Goal: Transaction & Acquisition: Purchase product/service

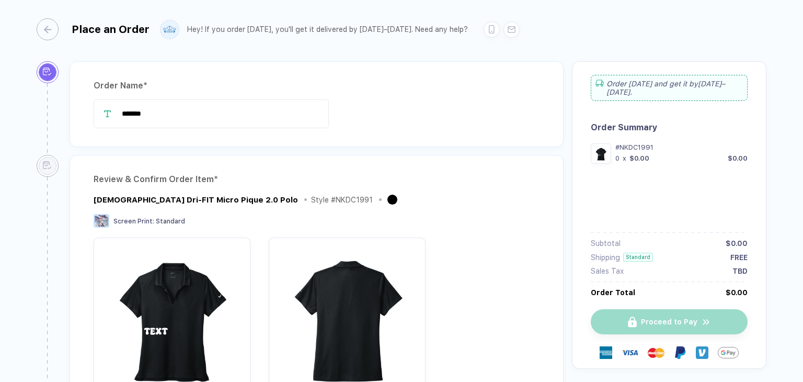
type input "*******"
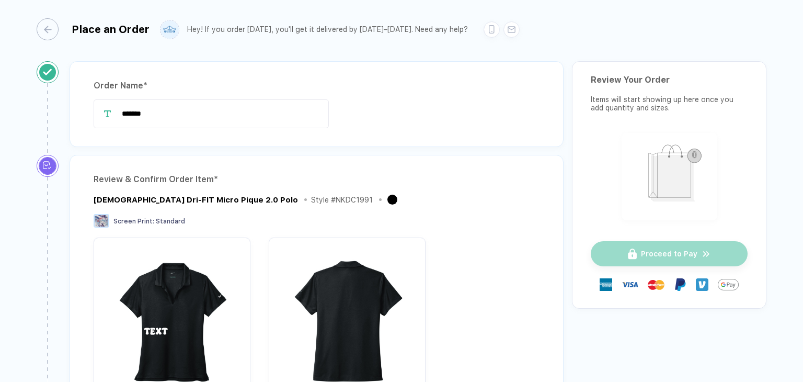
click at [506, 209] on div "Ladies Dri-FIT Micro Pique 2.0 Polo Style # NKDC1991 Screen Print : Standard + …" at bounding box center [317, 309] width 446 height 232
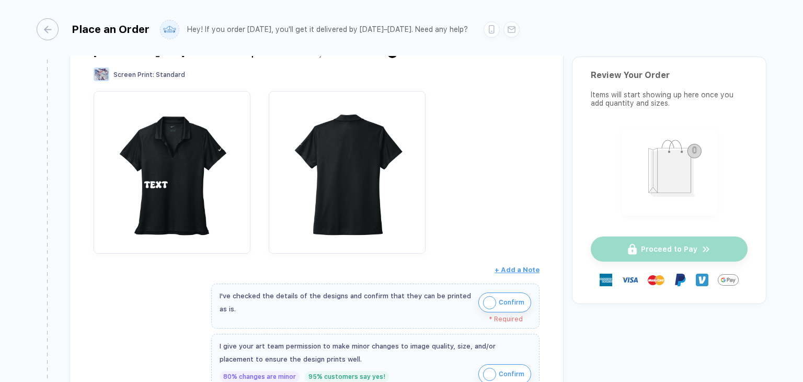
scroll to position [366, 0]
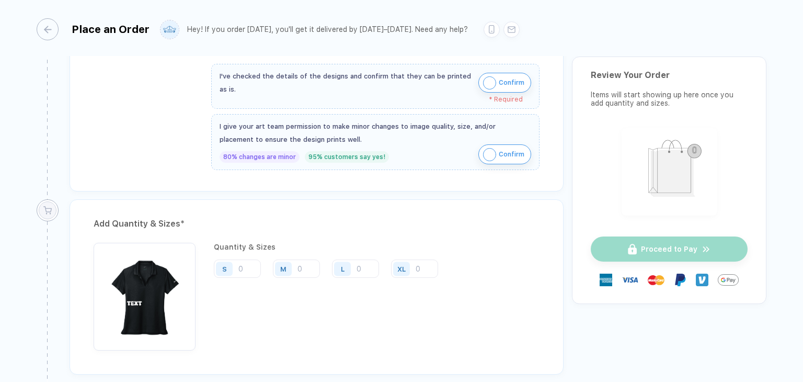
click at [506, 64] on div "I've checked the details of the designs and confirm that they can be printed as…" at bounding box center [375, 86] width 328 height 45
click at [502, 83] on span "Confirm" at bounding box center [512, 82] width 26 height 17
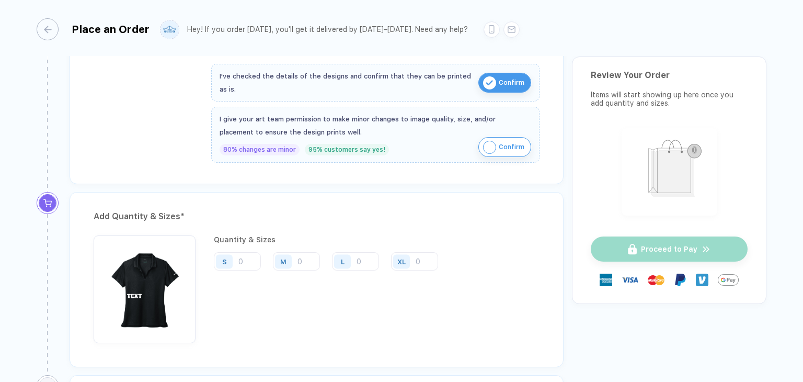
click at [510, 149] on span "Confirm" at bounding box center [512, 147] width 26 height 17
click at [308, 259] on input "number" at bounding box center [296, 261] width 47 height 18
type input "30"
click at [484, 222] on div "Add Quantity & Sizes * Quantity & Sizes S M 30 L XL Qty: 30 Per Item: $0.00 Ite…" at bounding box center [317, 279] width 494 height 175
click at [364, 260] on input "number" at bounding box center [355, 261] width 47 height 18
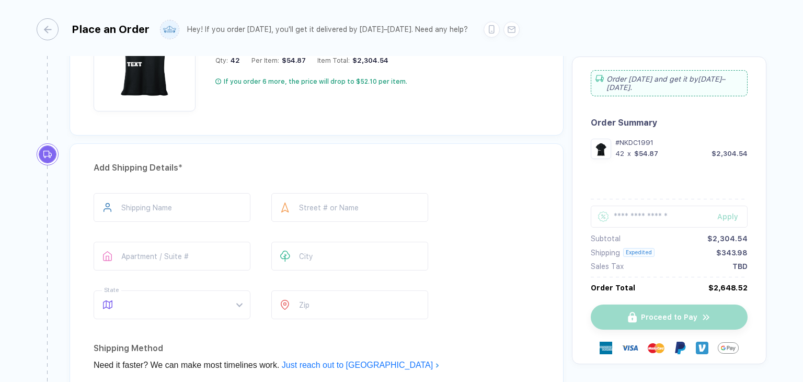
scroll to position [732, 0]
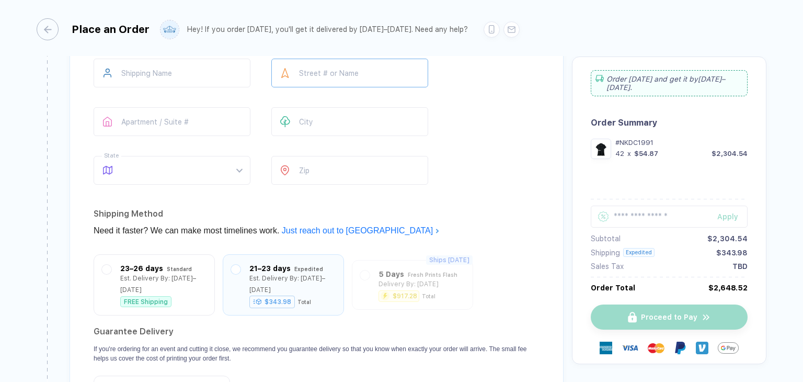
type input "12"
click at [350, 70] on input "text" at bounding box center [349, 73] width 157 height 29
type input "**********"
type input "*****"
type input "**"
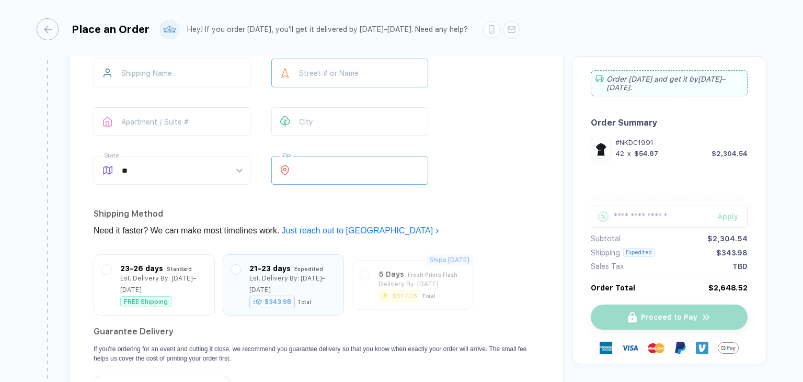
type input "*****"
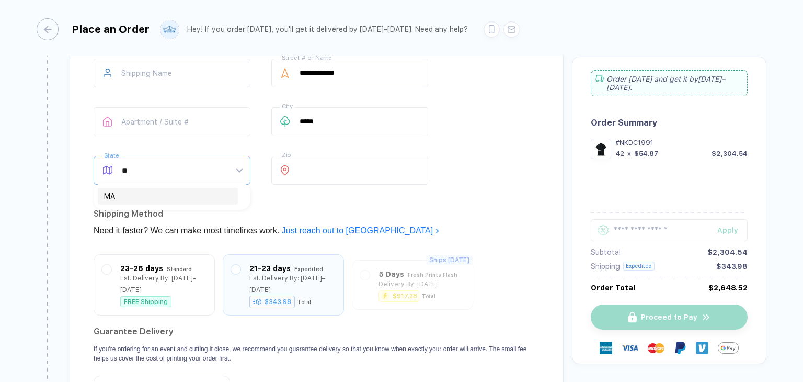
click at [154, 199] on div "MA" at bounding box center [168, 196] width 128 height 12
click at [470, 167] on div "**********" at bounding box center [317, 124] width 446 height 130
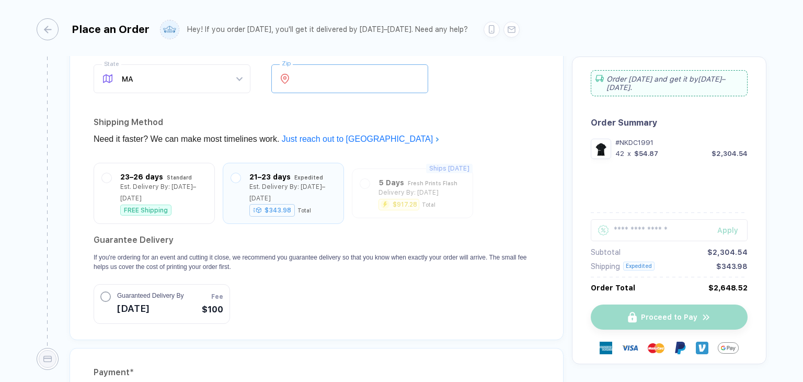
scroll to position [837, 0]
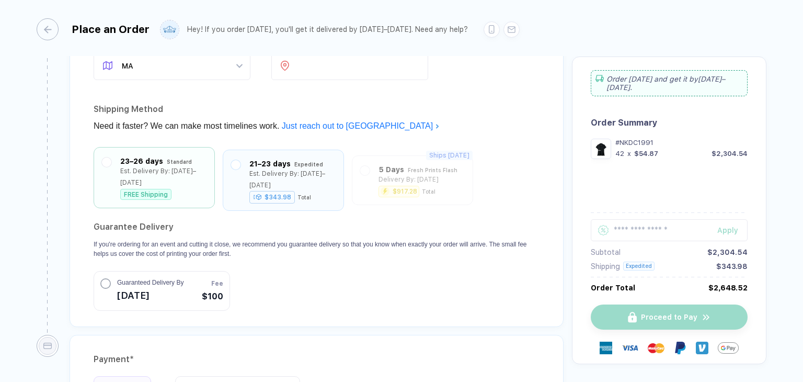
click at [103, 163] on div at bounding box center [106, 177] width 9 height 44
click at [120, 286] on span "Sep 4" at bounding box center [150, 294] width 66 height 17
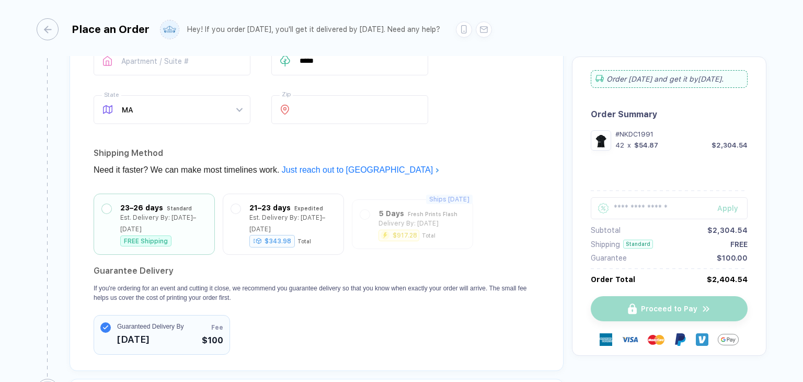
scroll to position [966, 0]
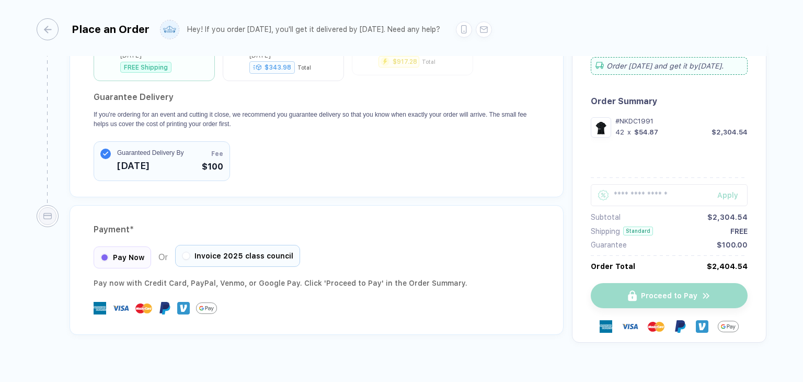
click at [182, 252] on div at bounding box center [186, 256] width 8 height 8
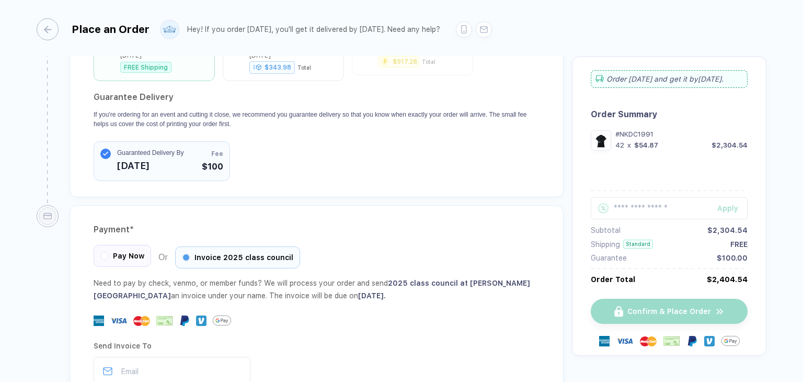
click at [126, 246] on div "Pay Now" at bounding box center [123, 256] width 58 height 22
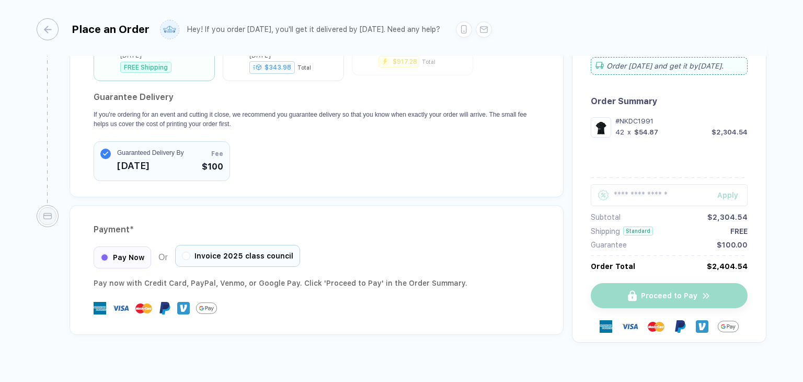
click at [210, 245] on div "Invoice 2025 class council" at bounding box center [237, 256] width 125 height 22
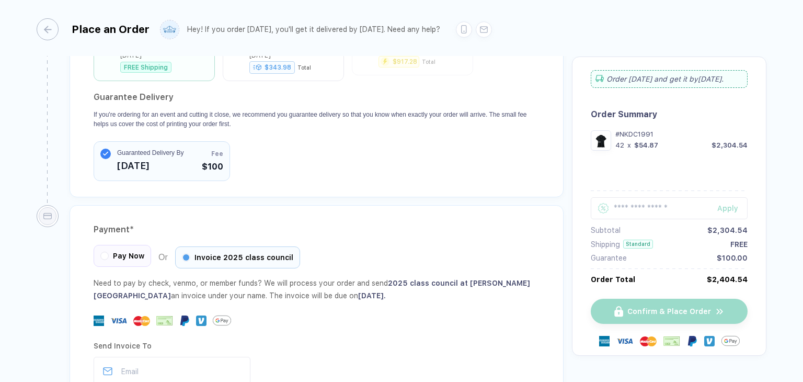
click at [123, 246] on div "Pay Now" at bounding box center [123, 256] width 58 height 22
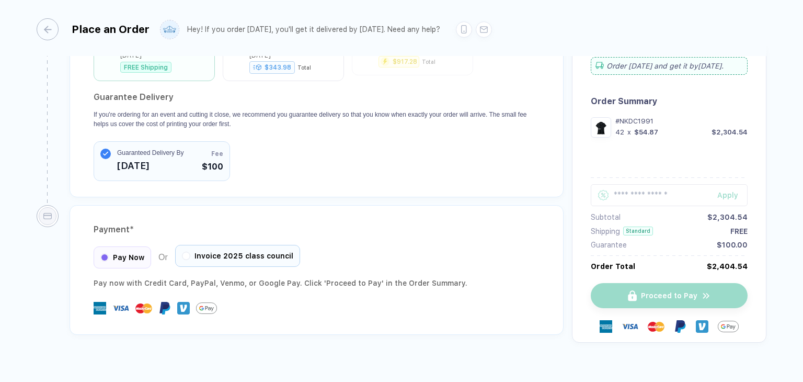
click at [284, 252] on span "Invoice 2025 class council" at bounding box center [244, 256] width 99 height 8
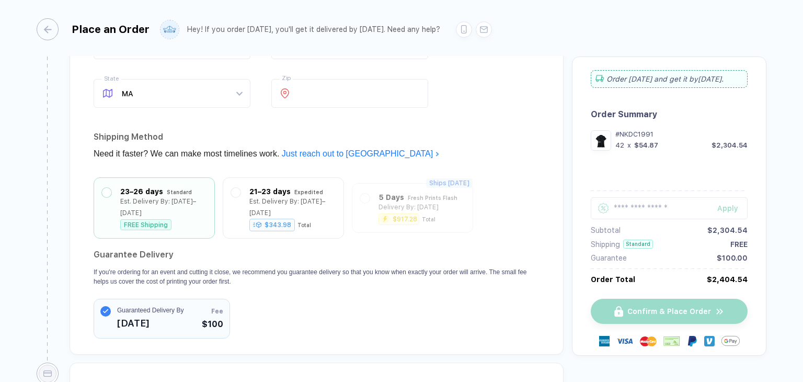
scroll to position [600, 0]
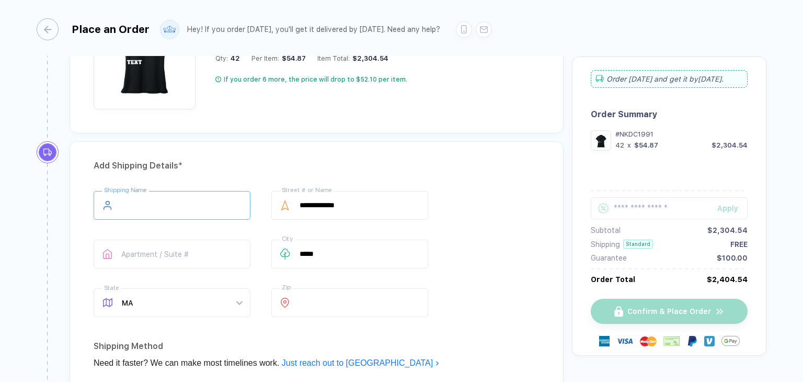
click at [184, 204] on input "text" at bounding box center [172, 205] width 157 height 29
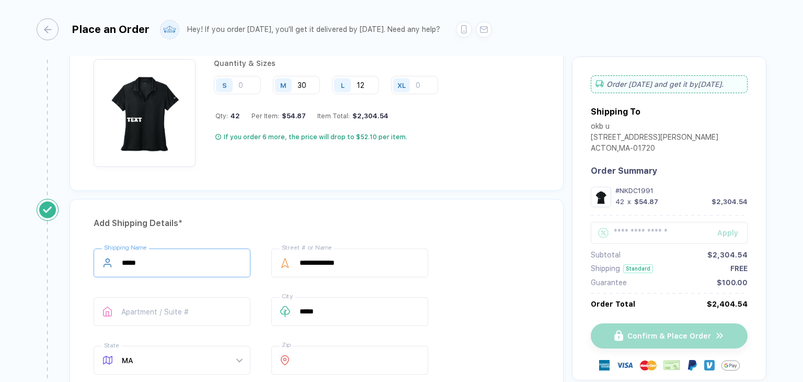
scroll to position [391, 0]
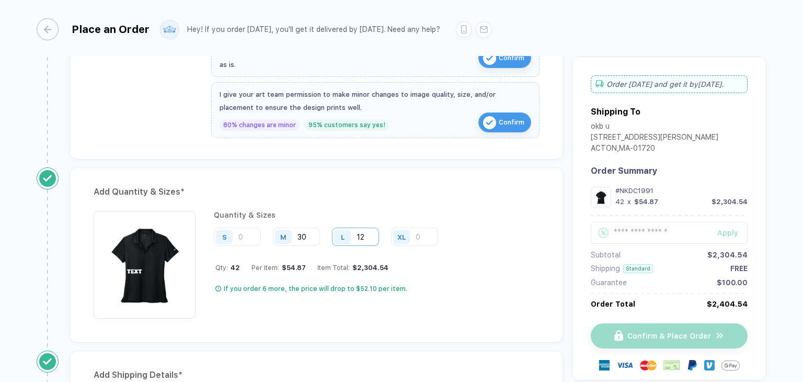
type input "*****"
click at [367, 235] on input "12" at bounding box center [355, 236] width 47 height 18
type input "1"
drag, startPoint x: 317, startPoint y: 234, endPoint x: 335, endPoint y: 238, distance: 18.3
click at [320, 234] on div "M 30" at bounding box center [300, 236] width 55 height 19
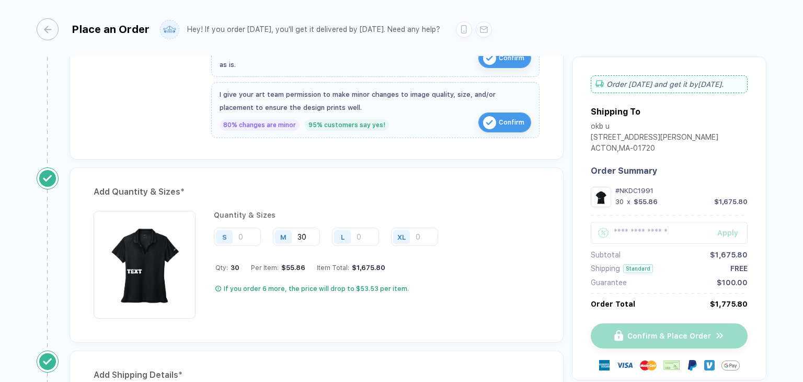
type input "3"
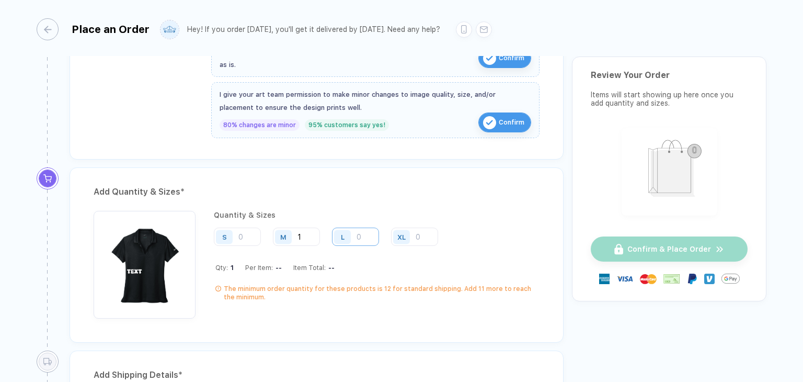
type input "1"
click at [360, 237] on input "number" at bounding box center [355, 236] width 47 height 18
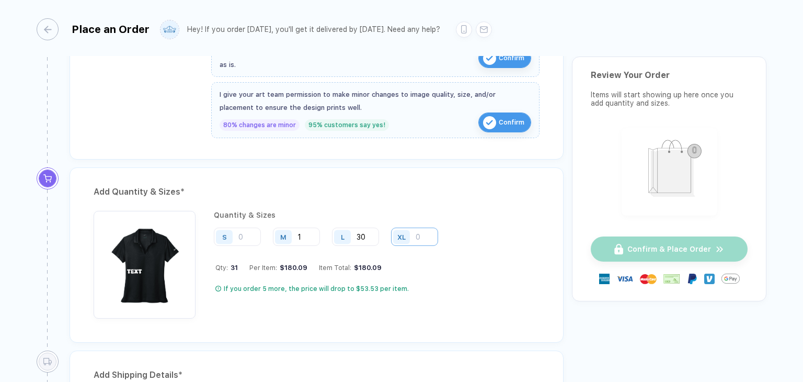
type input "30"
click at [423, 234] on input "number" at bounding box center [414, 236] width 47 height 18
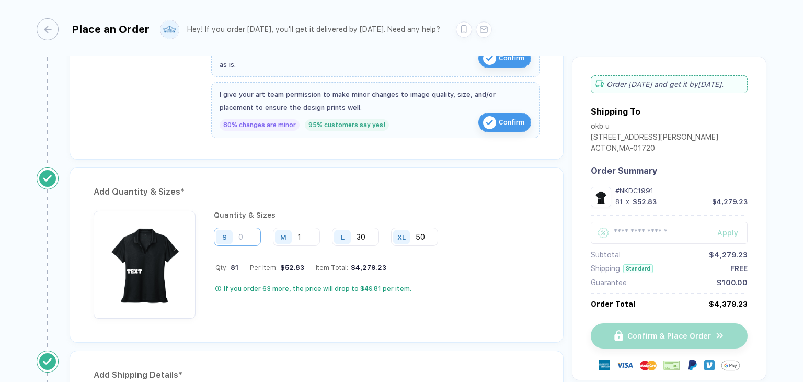
click at [241, 235] on input "number" at bounding box center [237, 236] width 47 height 18
click at [498, 231] on div "Quantity & Sizes S M 1 L 30 XL 50 Qty: 81 Per Item: $52.83 Item Total: $4,279.2…" at bounding box center [317, 265] width 446 height 108
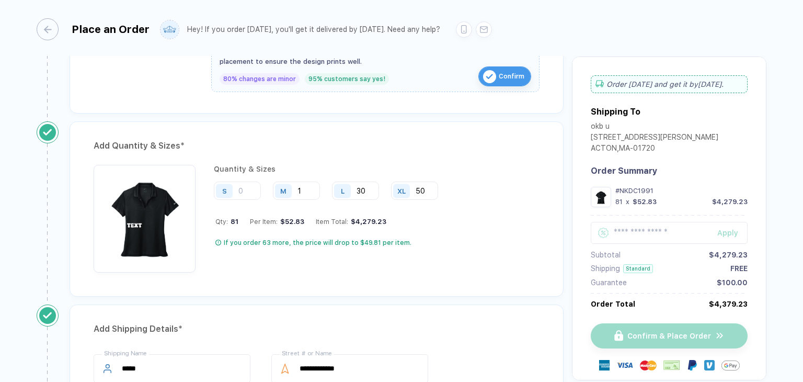
scroll to position [418, 0]
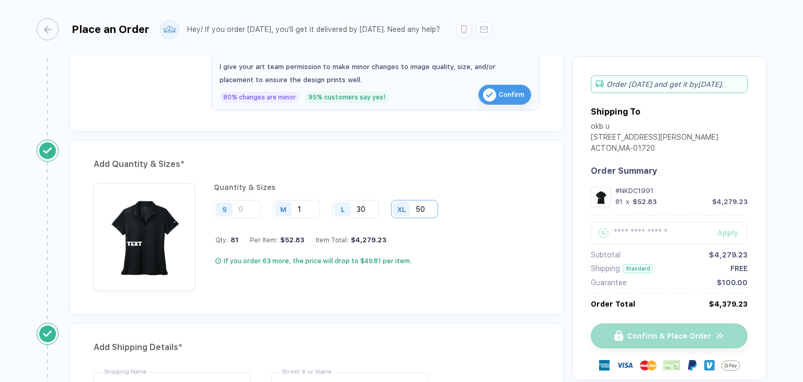
click at [427, 206] on input "50" at bounding box center [414, 209] width 47 height 18
type input "5"
drag, startPoint x: 372, startPoint y: 206, endPoint x: 366, endPoint y: 208, distance: 6.0
click at [371, 206] on input "30" at bounding box center [355, 209] width 47 height 18
type input "3"
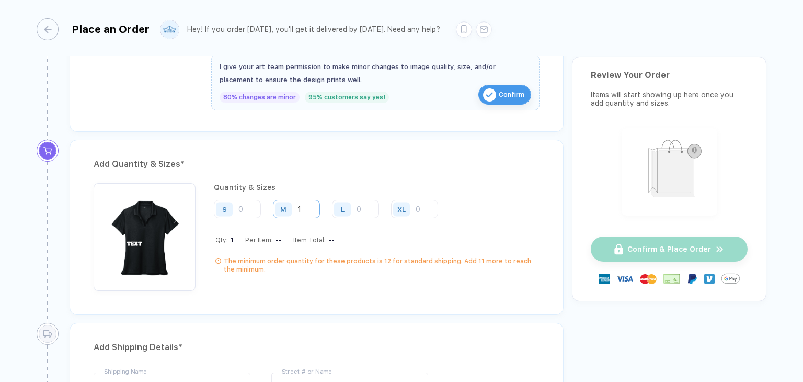
click at [308, 208] on input "1" at bounding box center [296, 209] width 47 height 18
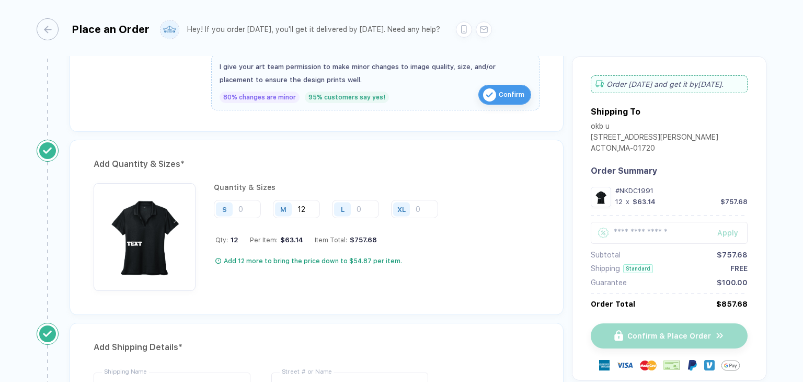
type input "12"
click at [362, 183] on div "Quantity & Sizes" at bounding box center [330, 187] width 232 height 8
click at [357, 212] on input "number" at bounding box center [355, 209] width 47 height 18
type input "1"
click at [309, 208] on input "12" at bounding box center [296, 209] width 47 height 18
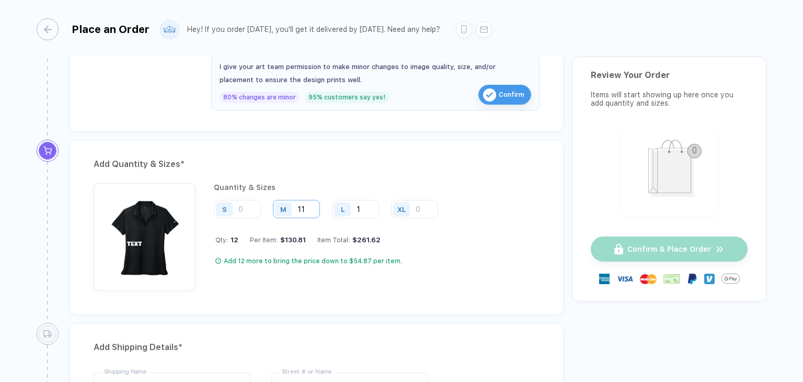
type input "11"
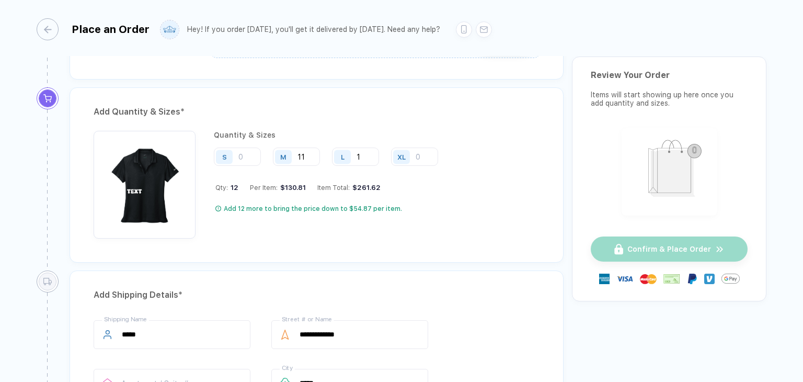
scroll to position [453, 0]
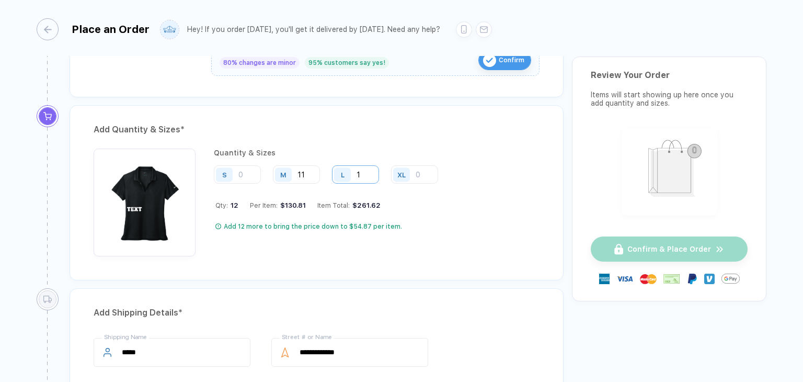
click at [366, 174] on input "1" at bounding box center [355, 174] width 47 height 18
type input "10"
